Goal: Task Accomplishment & Management: Use online tool/utility

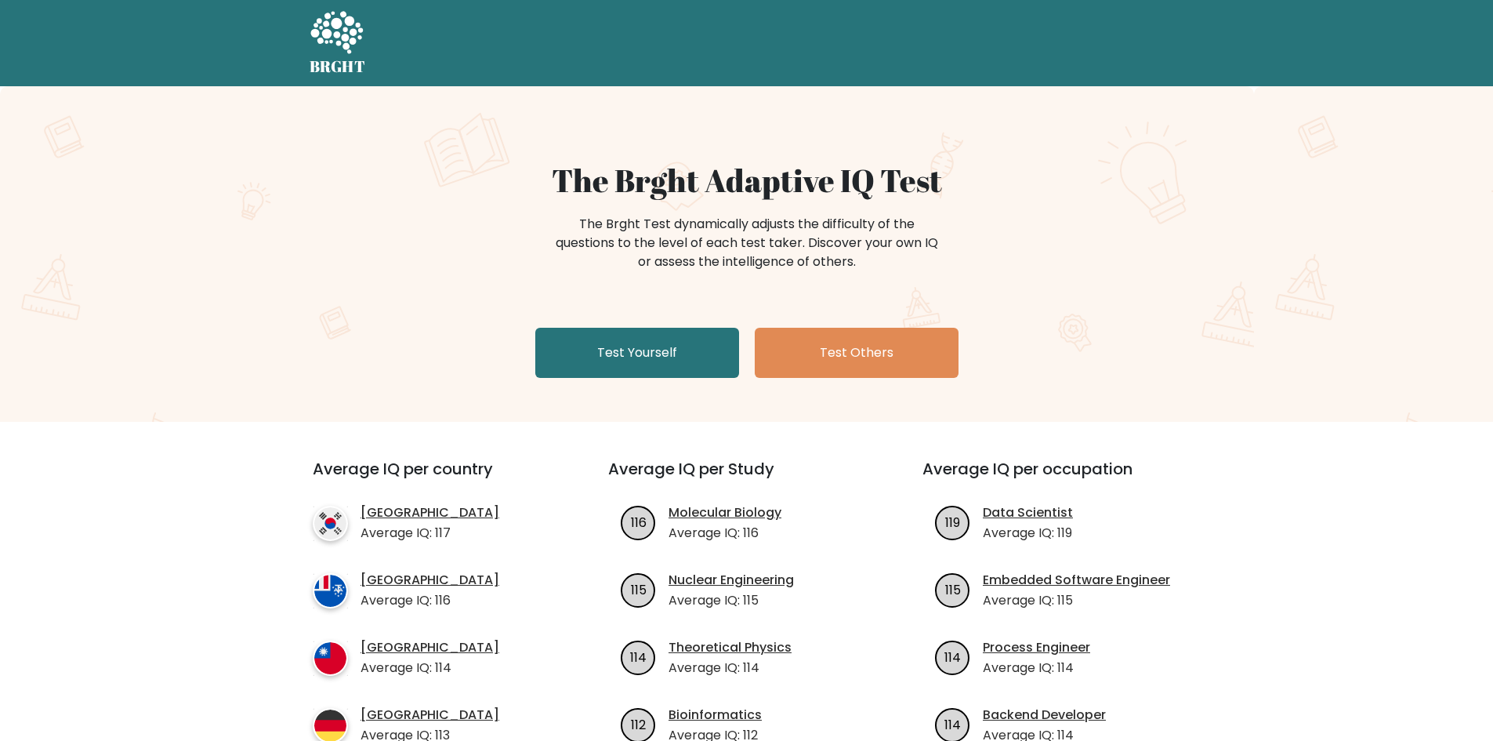
click at [648, 388] on div "The Brght Adaptive IQ Test The Brght Test dynamically adjusts the difficulty of…" at bounding box center [746, 253] width 1493 height 335
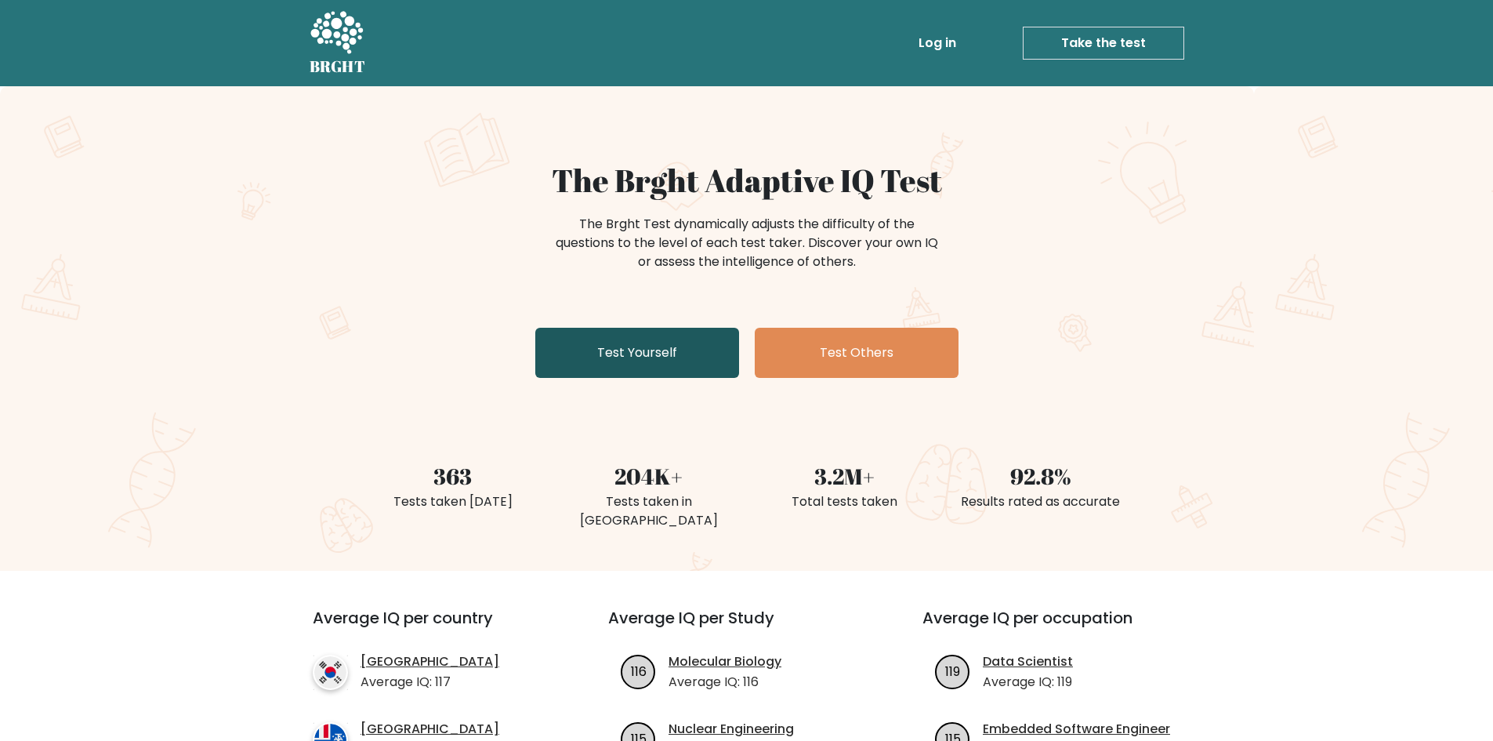
click at [649, 364] on link "Test Yourself" at bounding box center [637, 353] width 204 height 50
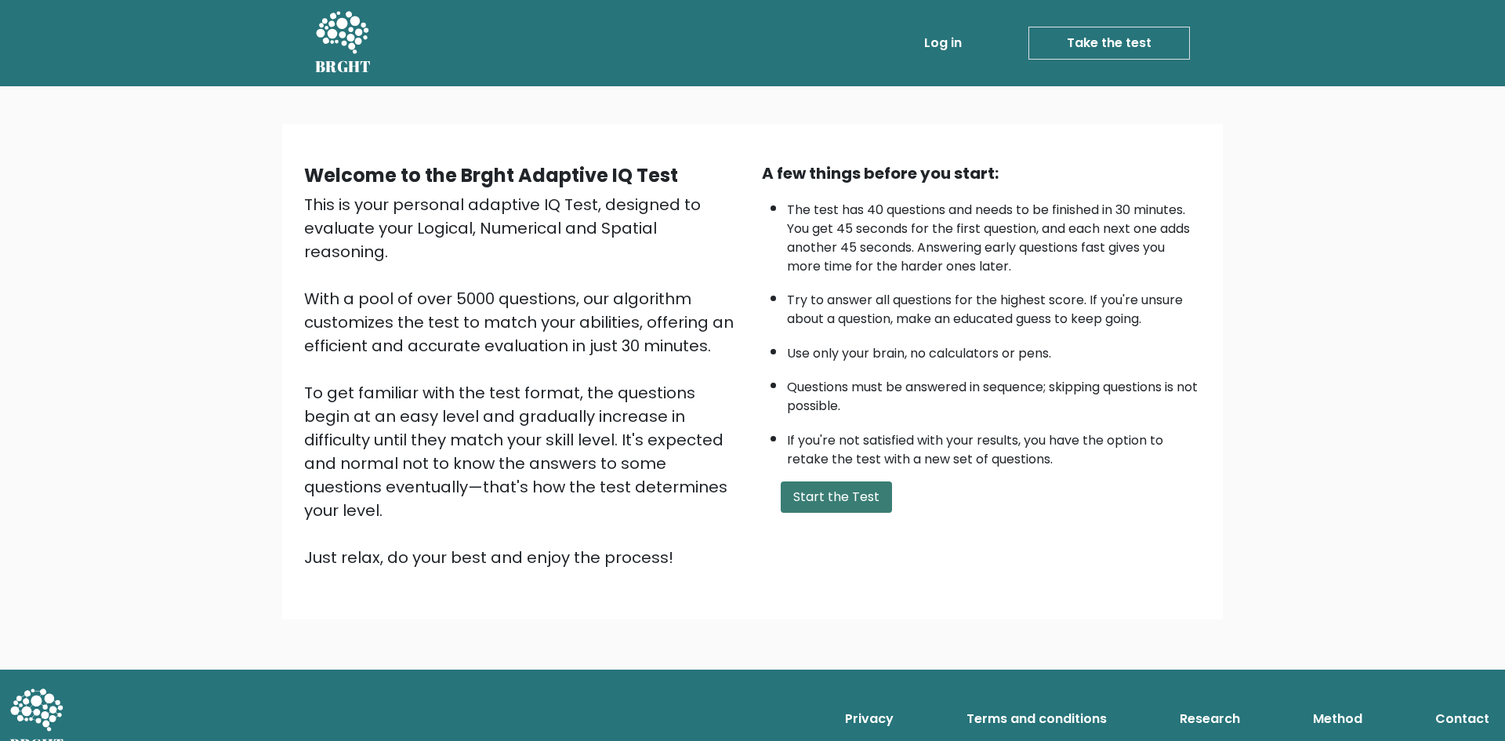
click at [835, 487] on button "Start the Test" at bounding box center [836, 496] width 111 height 31
click at [1328, 541] on div "Welcome to the Brght Adaptive IQ Test This is your personal adaptive IQ Test, d…" at bounding box center [752, 377] width 1505 height 583
click at [857, 500] on button "Start the Test" at bounding box center [836, 496] width 111 height 31
click at [806, 494] on button "Start the Test" at bounding box center [836, 496] width 111 height 31
click at [944, 45] on link "Log in" at bounding box center [943, 42] width 50 height 31
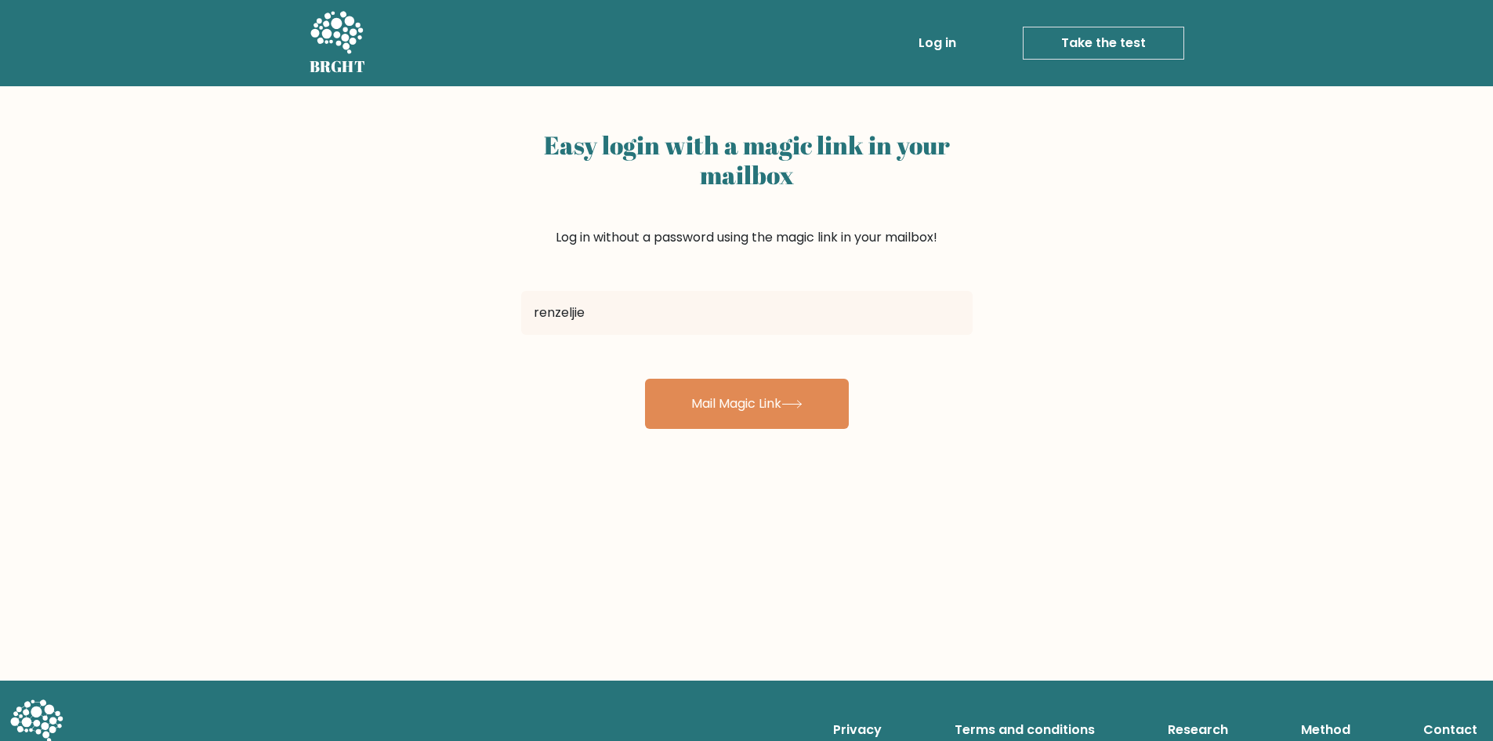
type input "[EMAIL_ADDRESS][DOMAIN_NAME]"
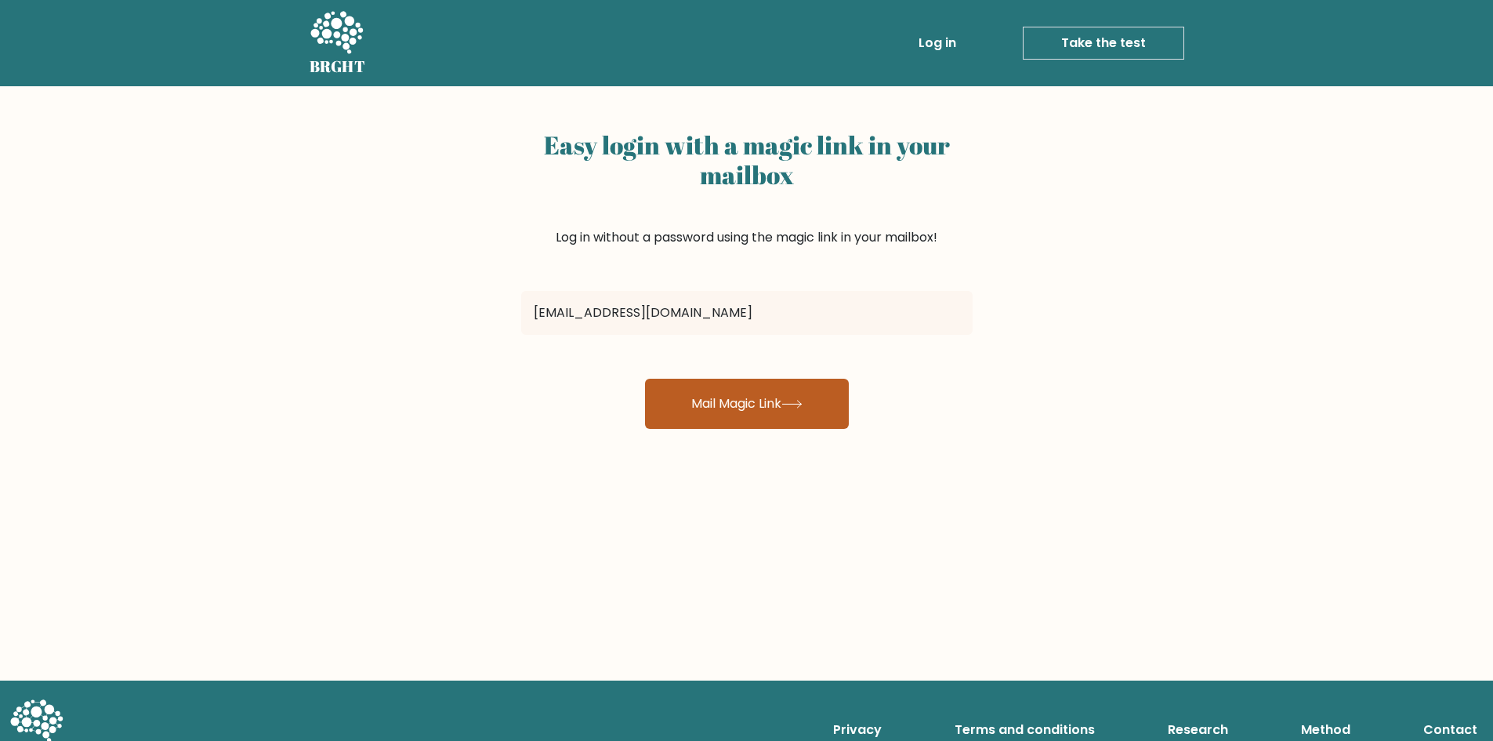
click at [684, 400] on button "Mail Magic Link" at bounding box center [747, 404] width 204 height 50
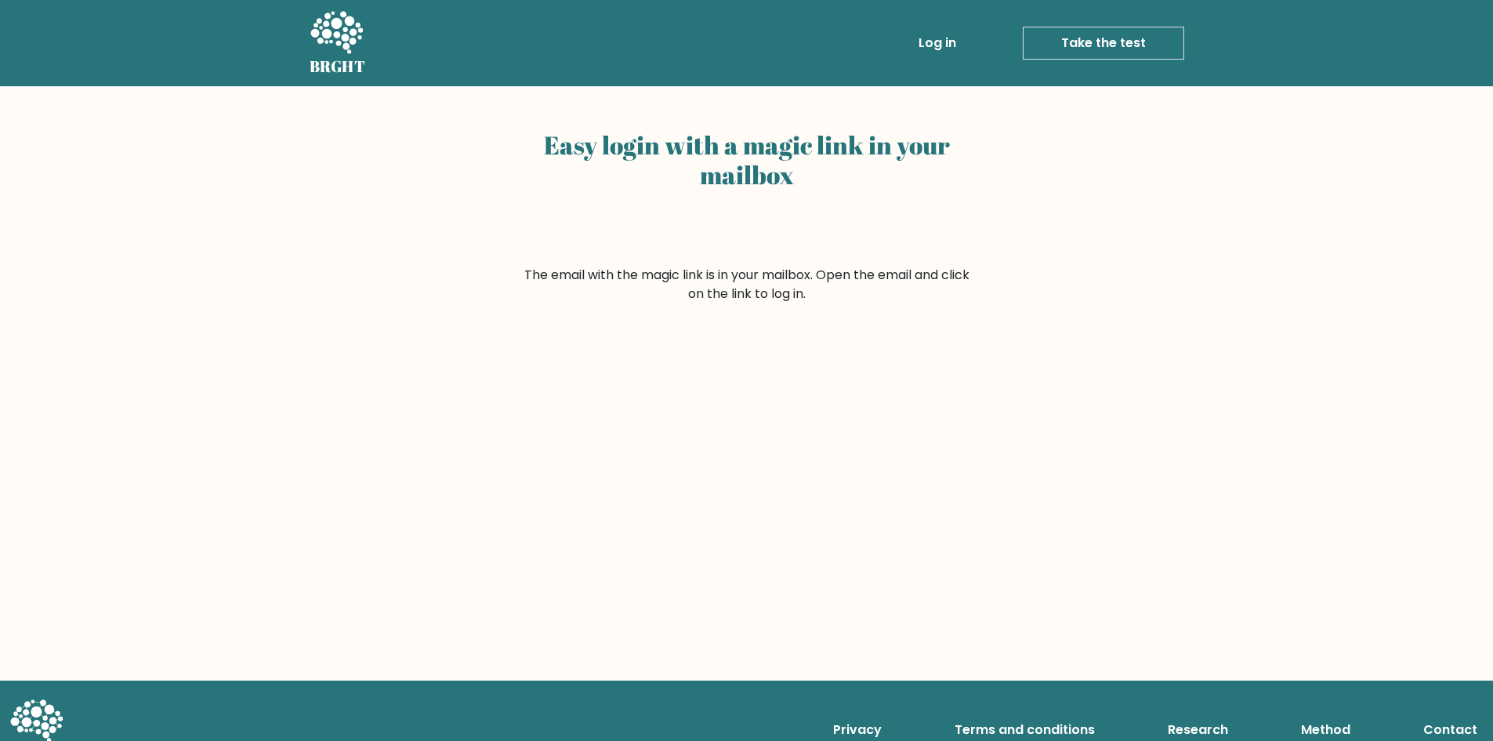
click at [843, 482] on div "Easy login with a magic link in your mailbox The email with the magic link is i…" at bounding box center [746, 383] width 1493 height 594
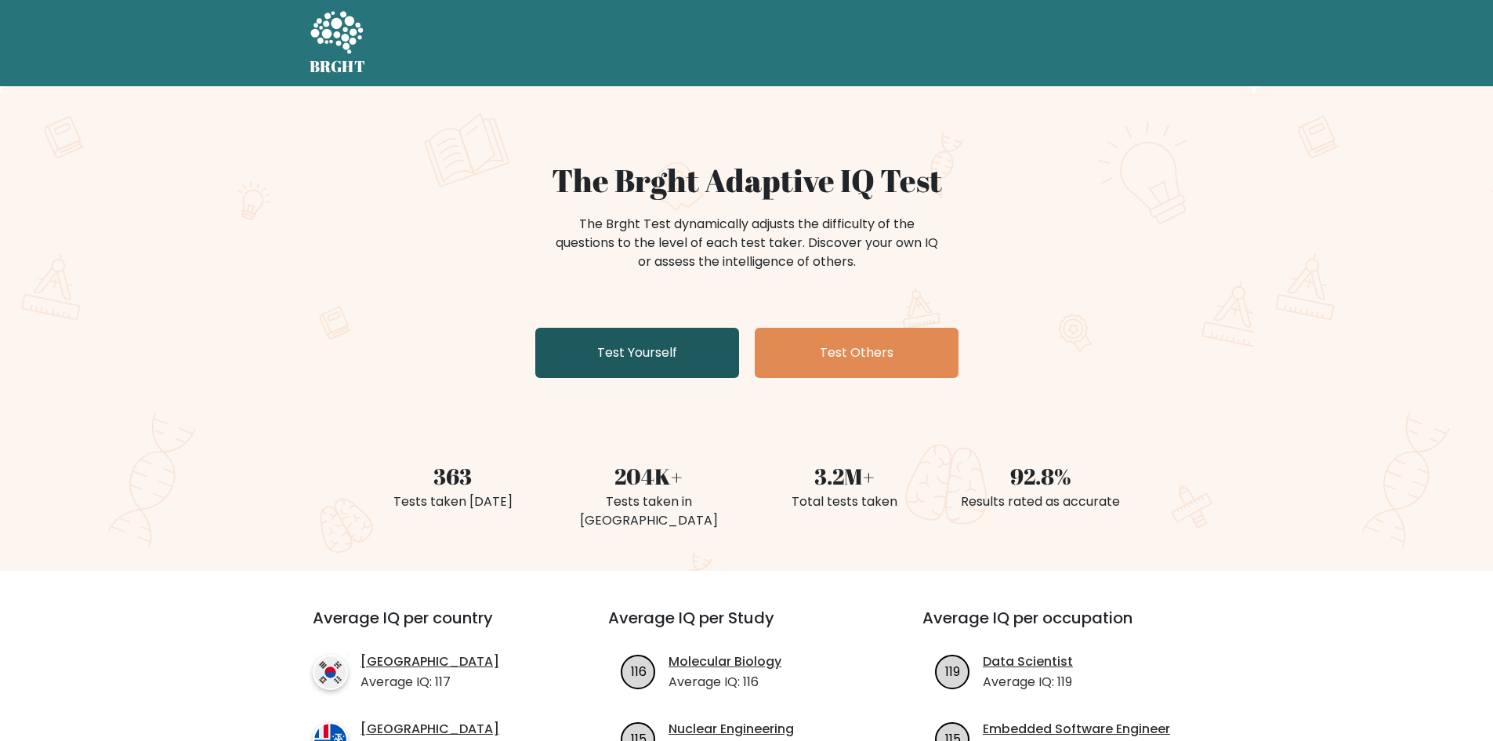
click at [645, 350] on link "Test Yourself" at bounding box center [637, 353] width 204 height 50
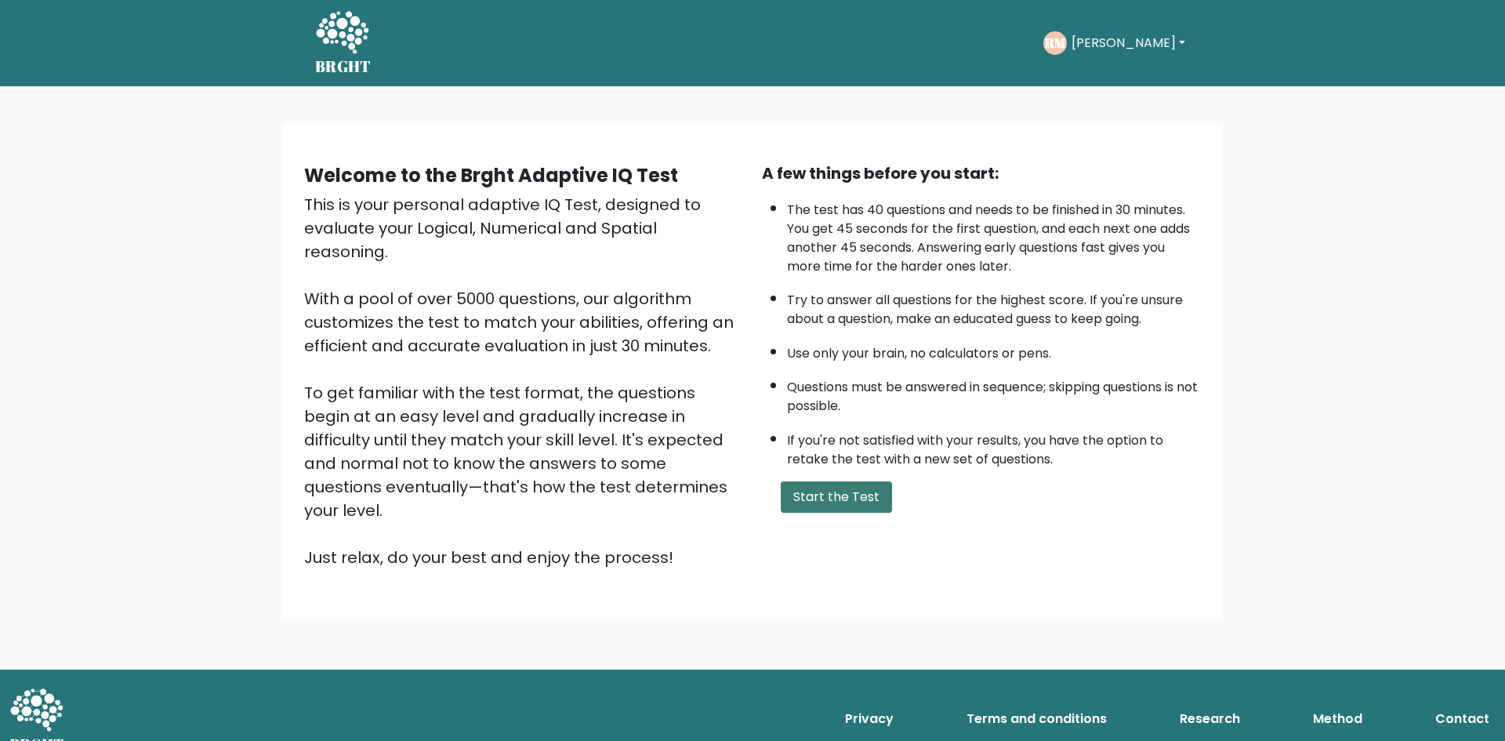
click at [831, 506] on button "Start the Test" at bounding box center [836, 496] width 111 height 31
